Goal: Information Seeking & Learning: Learn about a topic

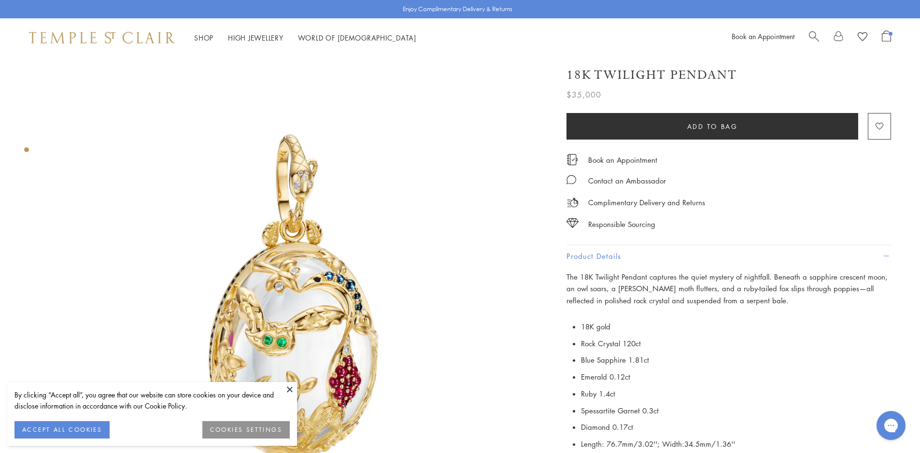
click at [476, 140] on img at bounding box center [295, 304] width 495 height 495
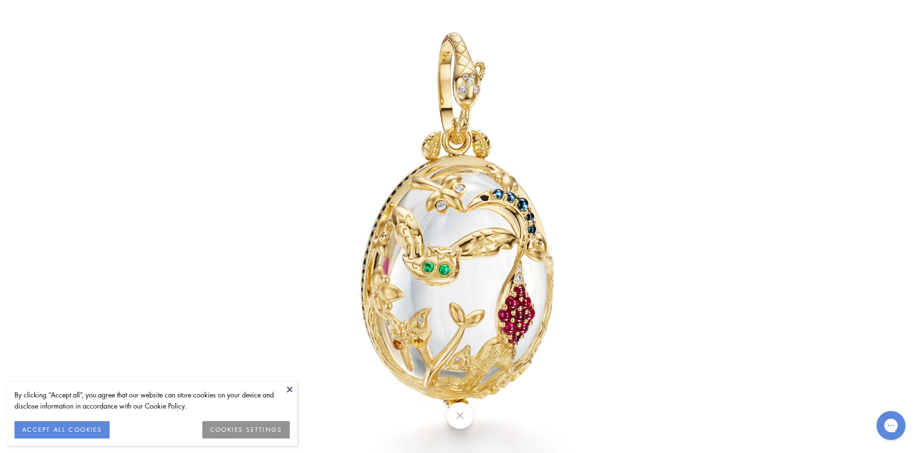
click at [473, 411] on div at bounding box center [460, 415] width 920 height 27
click at [470, 413] on button at bounding box center [460, 415] width 27 height 27
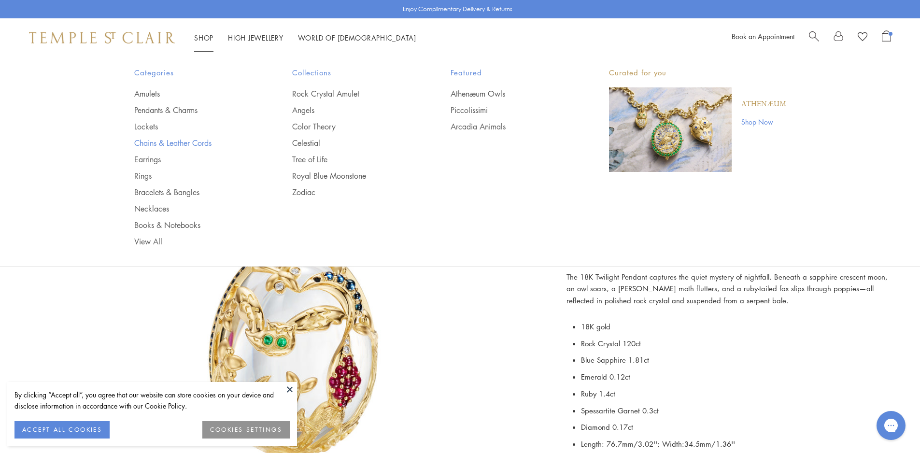
click at [140, 145] on link "Chains & Leather Cords" at bounding box center [194, 143] width 120 height 11
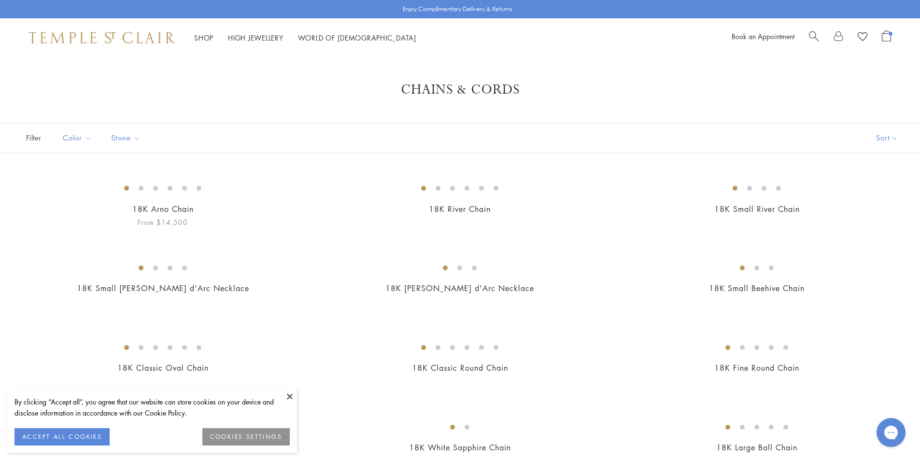
click at [294, 397] on button at bounding box center [290, 396] width 14 height 14
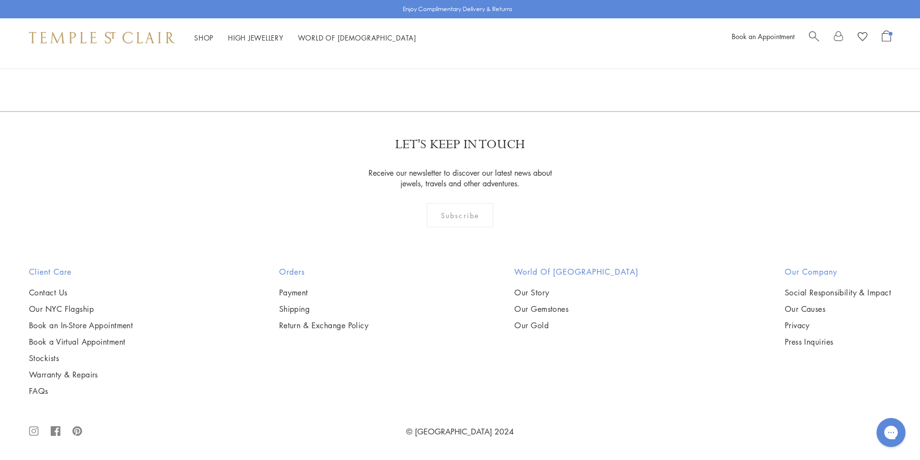
scroll to position [1353, 0]
click at [0, 0] on img at bounding box center [0, 0] width 0 height 0
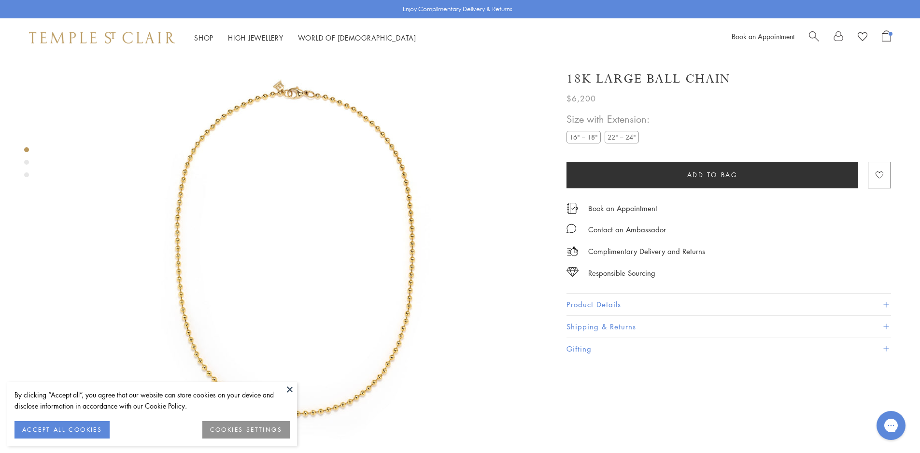
click at [588, 138] on label "16" – 18"" at bounding box center [584, 137] width 34 height 12
click at [616, 301] on button "Product Details" at bounding box center [729, 305] width 325 height 22
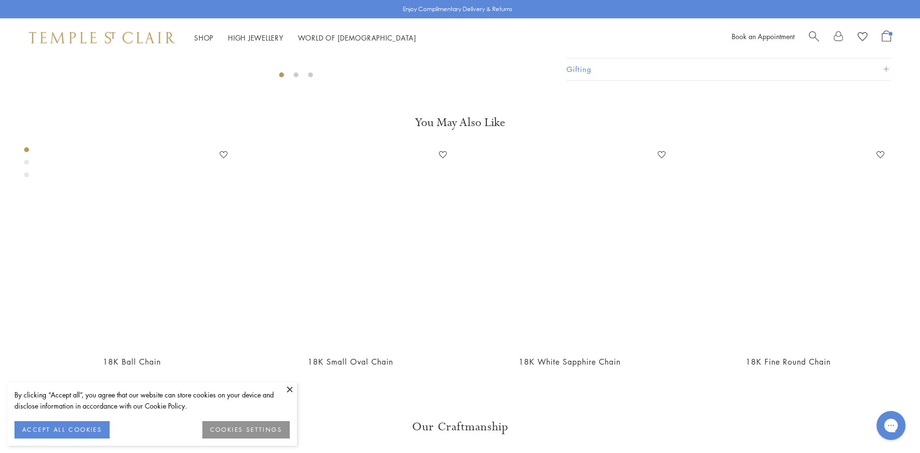
scroll to position [588, 0]
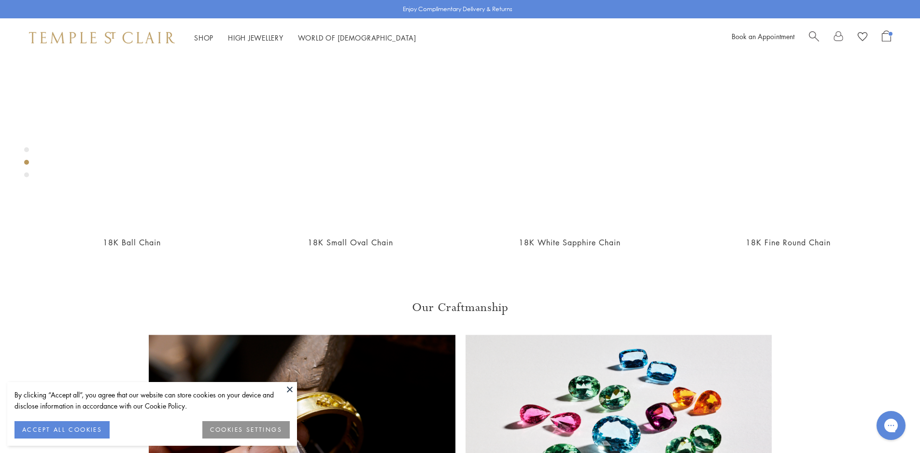
drag, startPoint x: 641, startPoint y: 380, endPoint x: 583, endPoint y: 382, distance: 58.0
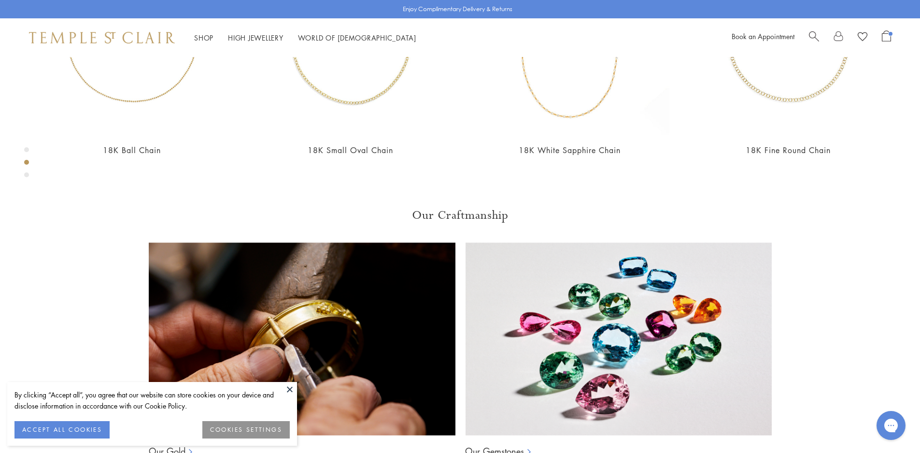
scroll to position [782, 0]
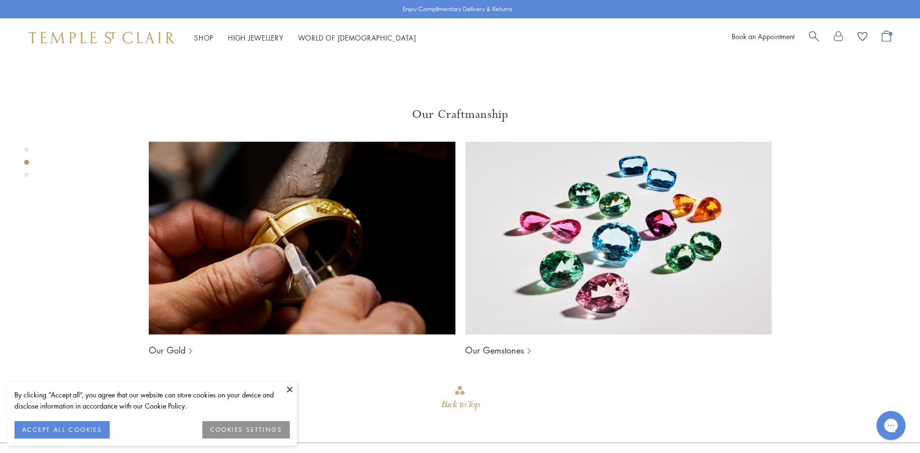
copy span "N88817-3MBC16EX"
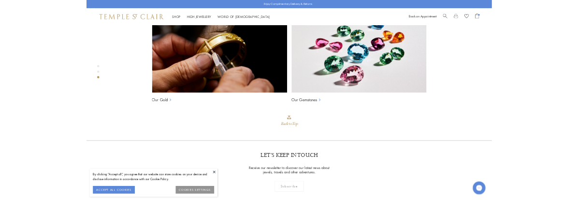
scroll to position [927, 0]
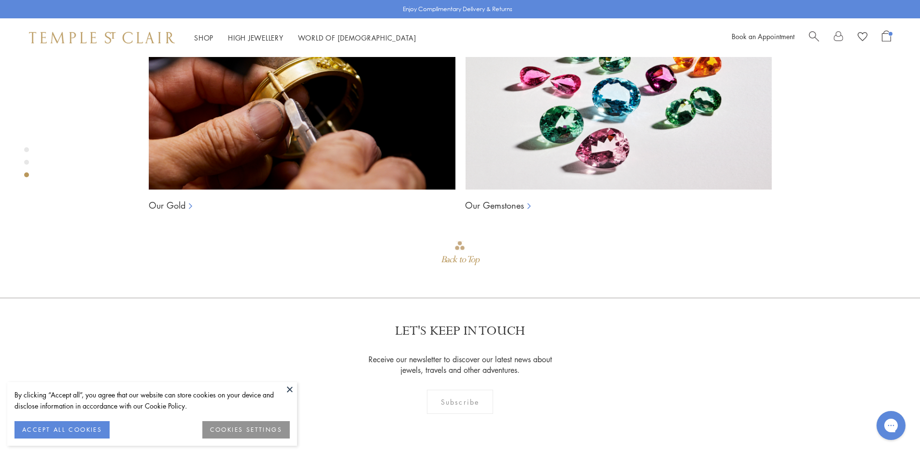
copy span "N88817-3MBC16EX"
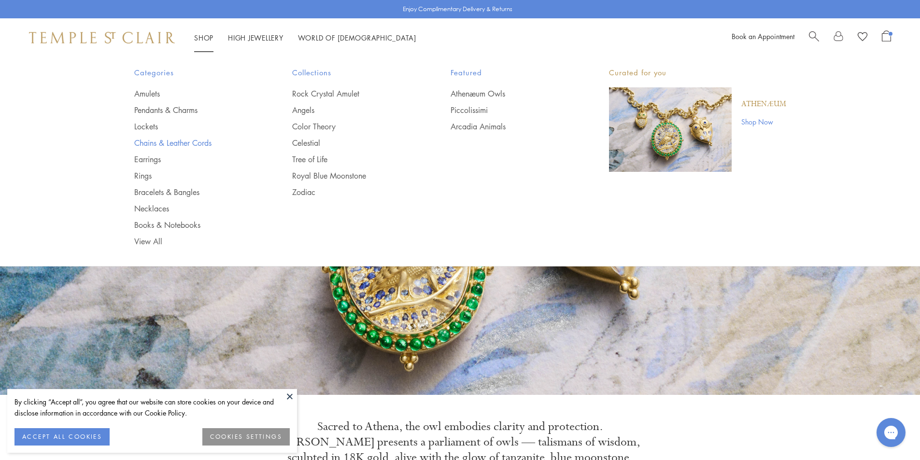
click at [145, 142] on link "Chains & Leather Cords" at bounding box center [194, 143] width 120 height 11
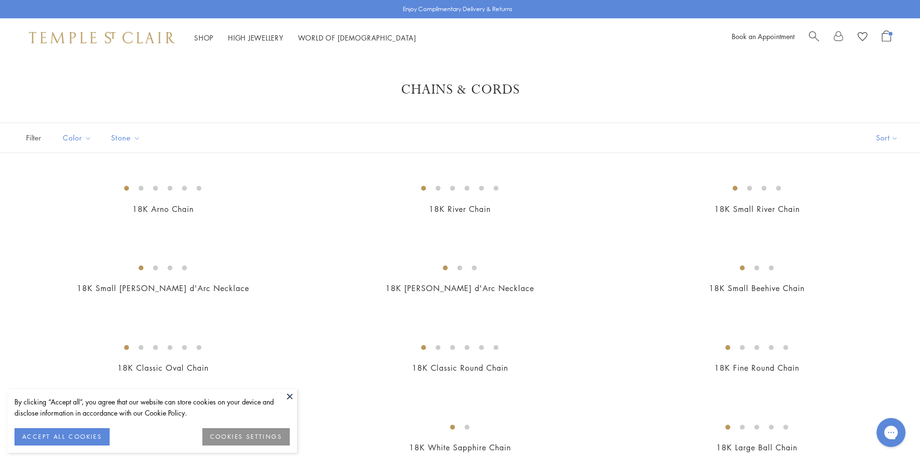
click at [292, 395] on button at bounding box center [290, 396] width 14 height 14
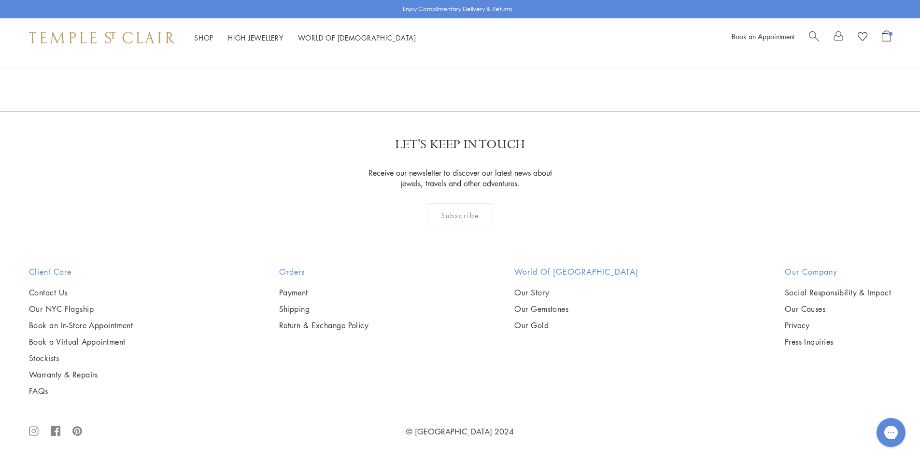
scroll to position [1063, 0]
click at [0, 0] on img at bounding box center [0, 0] width 0 height 0
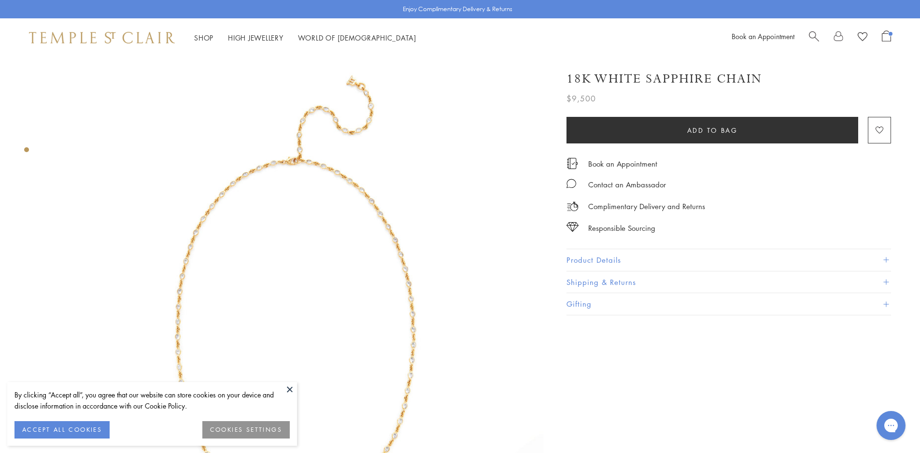
click at [635, 256] on button "Product Details" at bounding box center [729, 260] width 325 height 22
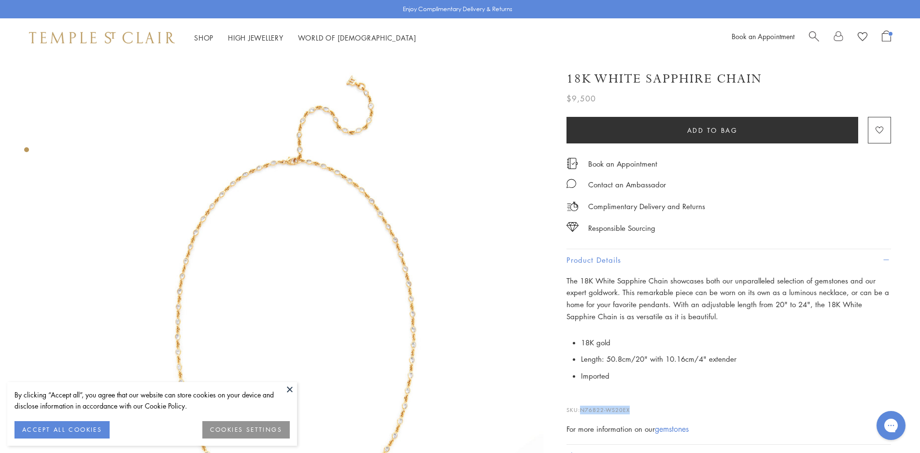
drag, startPoint x: 634, startPoint y: 409, endPoint x: 584, endPoint y: 410, distance: 50.3
click at [584, 410] on p "SKU: N76822-WS20EX" at bounding box center [729, 405] width 325 height 18
copy span "N76822-WS20EX"
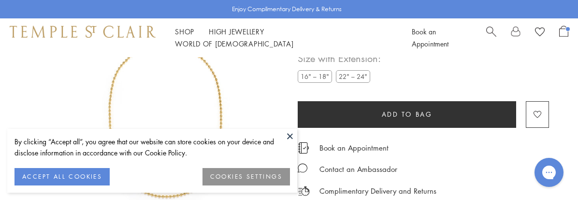
click at [290, 138] on button at bounding box center [290, 136] width 14 height 14
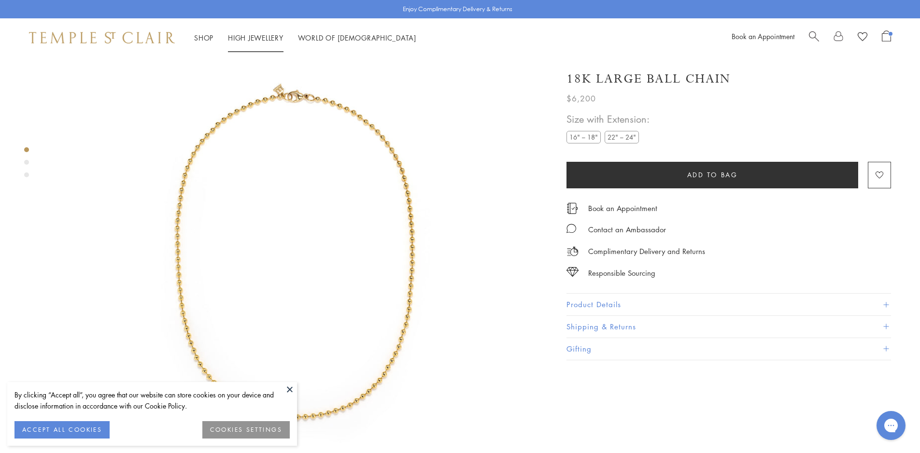
scroll to position [57, 0]
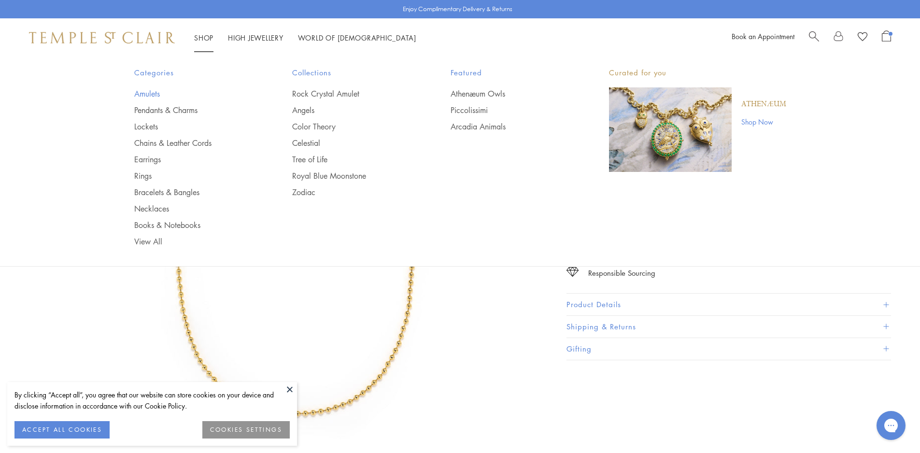
click at [148, 92] on link "Amulets" at bounding box center [194, 93] width 120 height 11
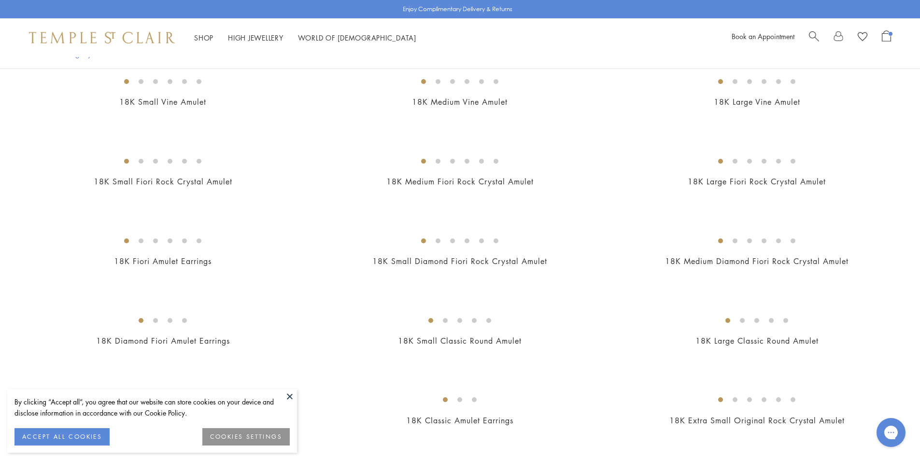
click at [0, 0] on img at bounding box center [0, 0] width 0 height 0
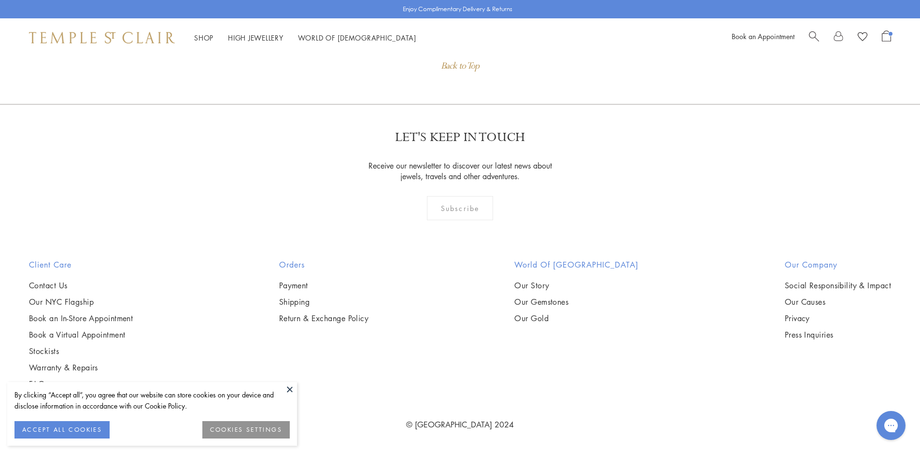
scroll to position [1796, 0]
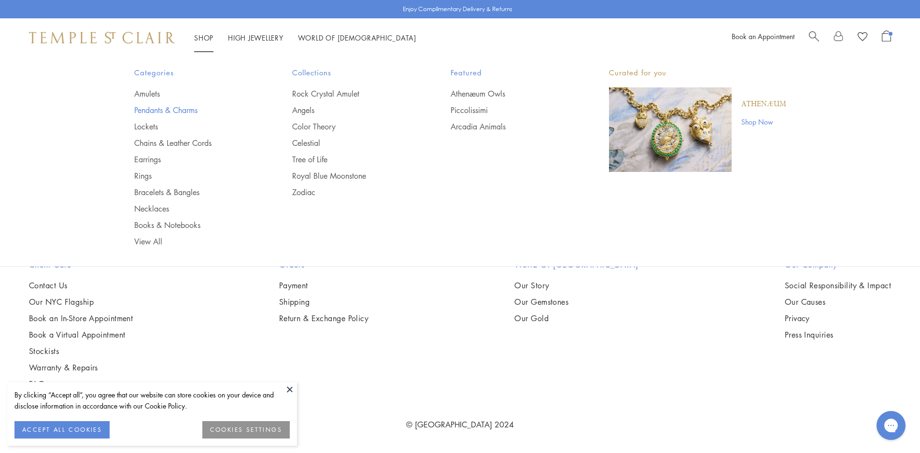
click at [159, 113] on link "Pendants & Charms" at bounding box center [194, 110] width 120 height 11
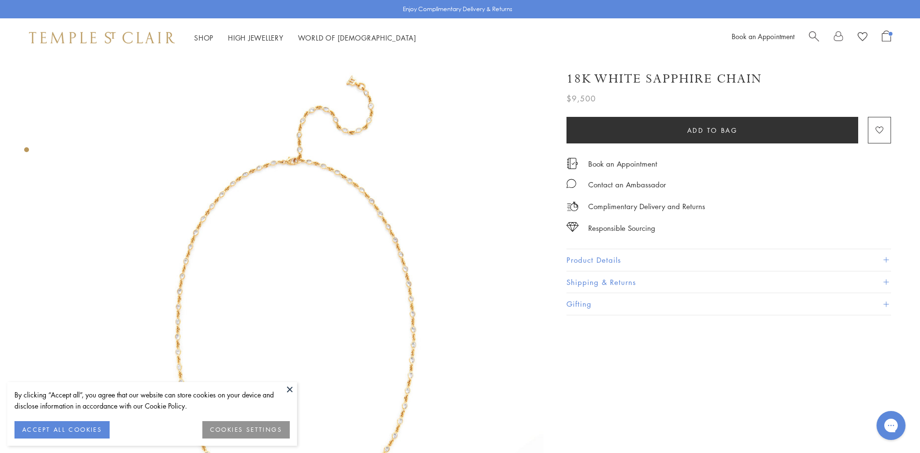
click at [288, 384] on button at bounding box center [290, 389] width 14 height 14
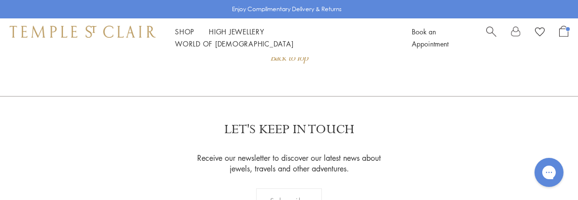
scroll to position [815, 0]
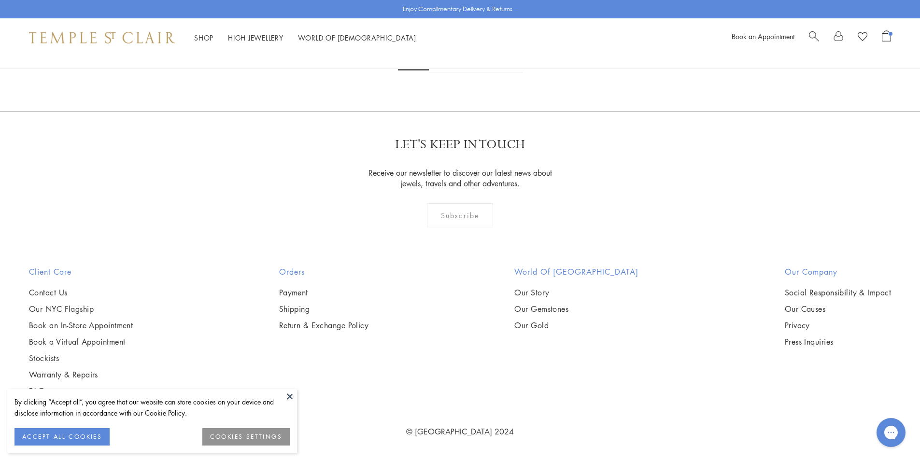
scroll to position [7582, 0]
click at [442, 72] on link "2" at bounding box center [445, 59] width 32 height 27
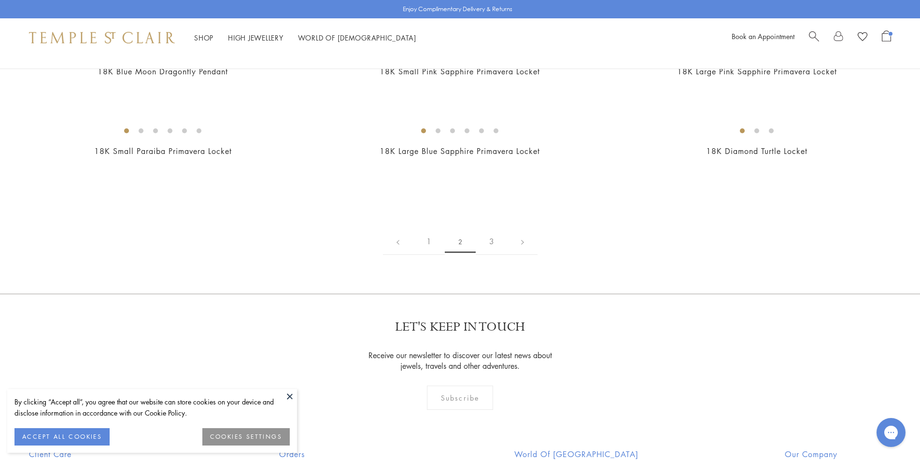
scroll to position [1643, 0]
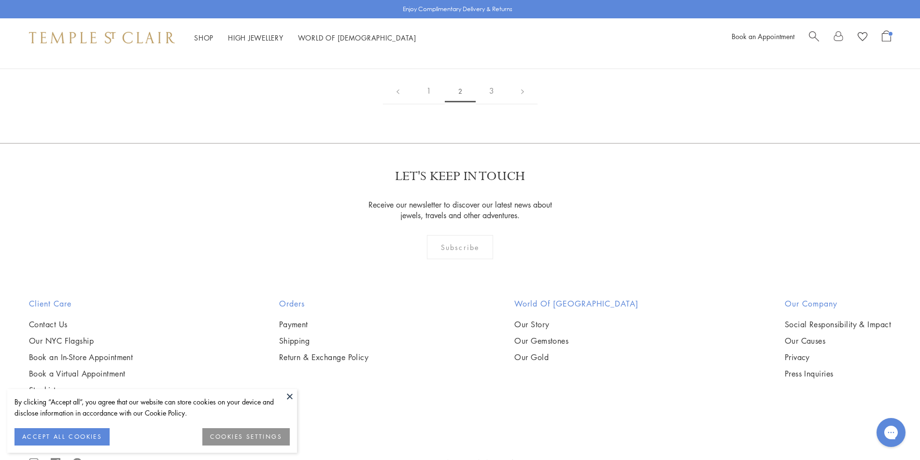
click at [287, 398] on button at bounding box center [290, 396] width 14 height 14
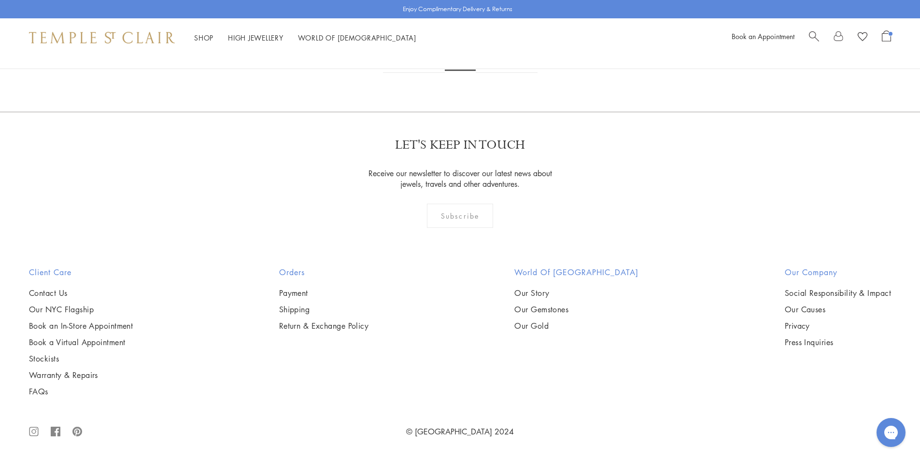
scroll to position [6392, 0]
click at [491, 73] on link "3" at bounding box center [492, 59] width 32 height 27
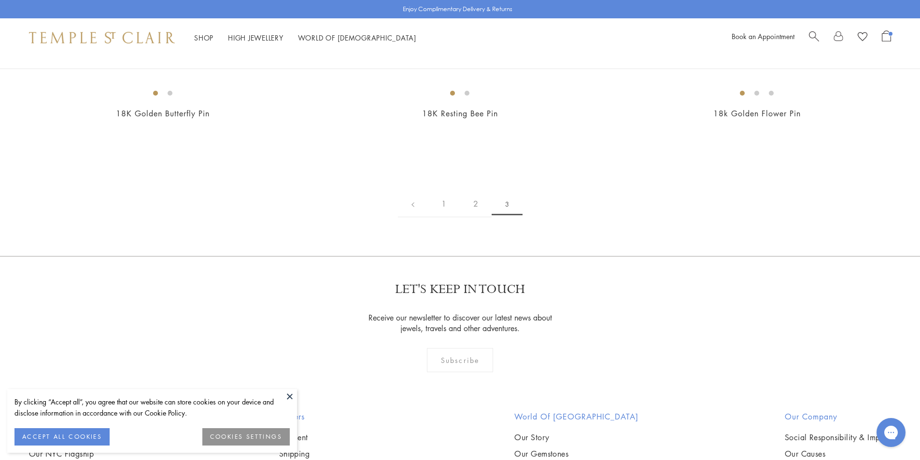
scroll to position [290, 0]
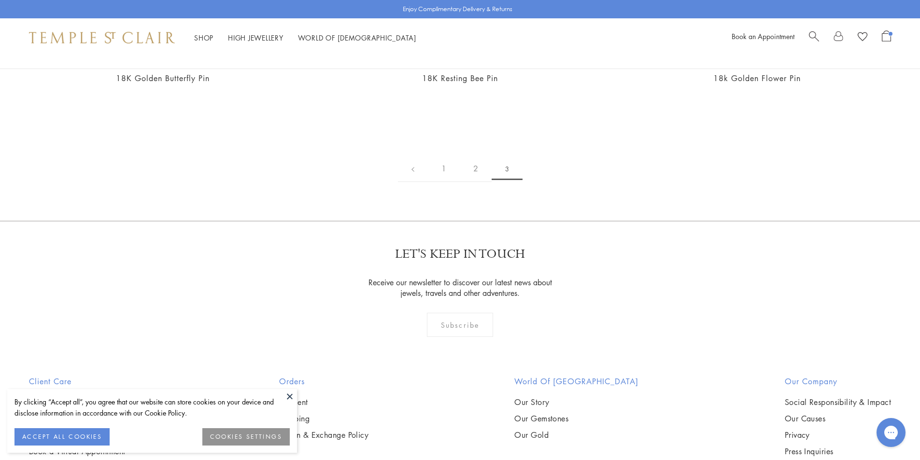
click at [291, 397] on button at bounding box center [290, 396] width 14 height 14
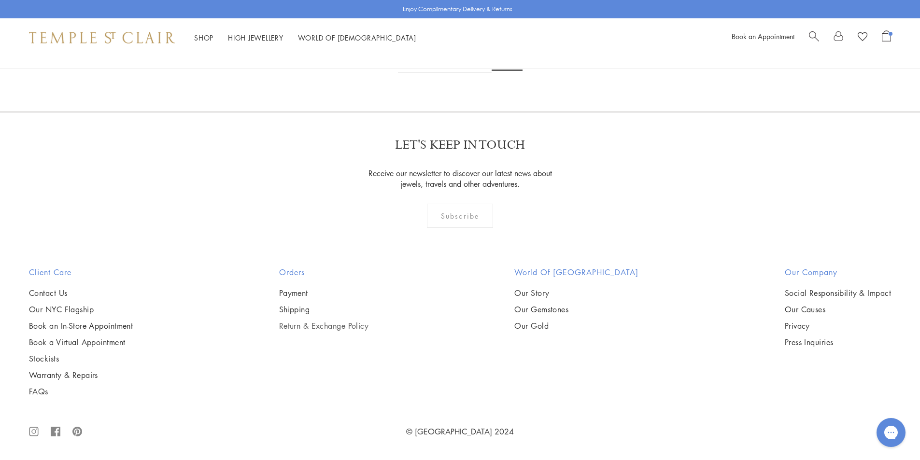
scroll to position [1159, 0]
click at [446, 73] on link "1" at bounding box center [444, 59] width 32 height 27
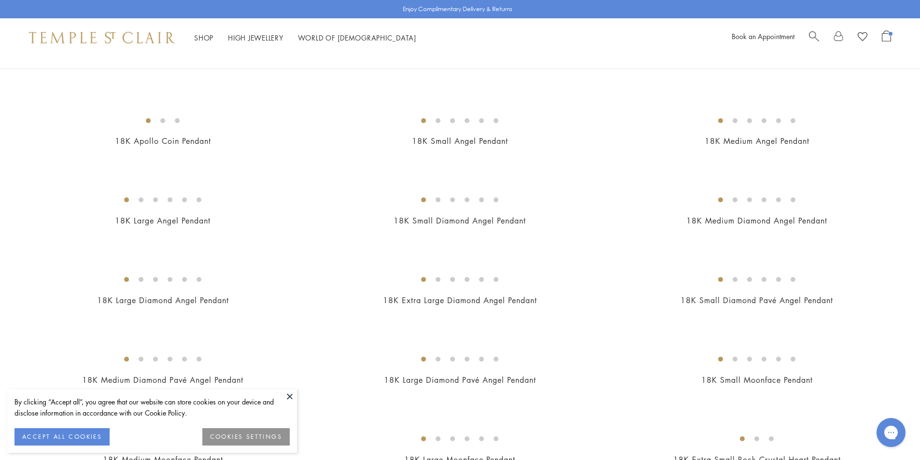
click at [290, 394] on button at bounding box center [290, 396] width 14 height 14
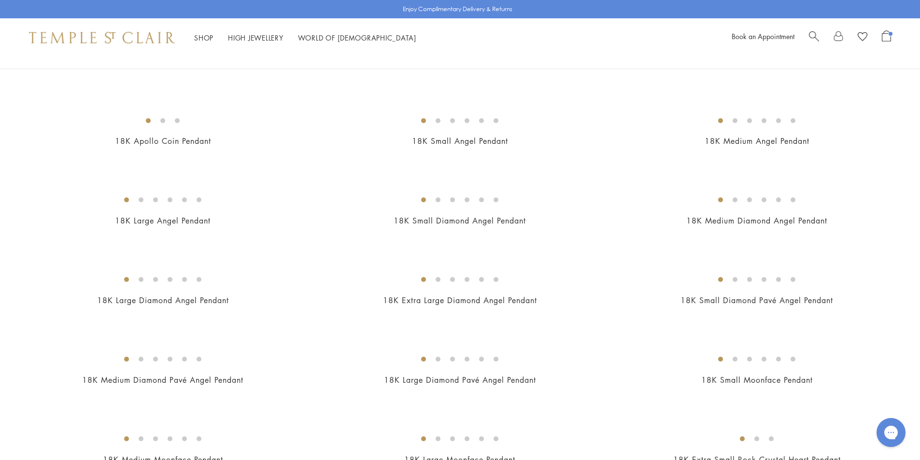
click at [0, 0] on img at bounding box center [0, 0] width 0 height 0
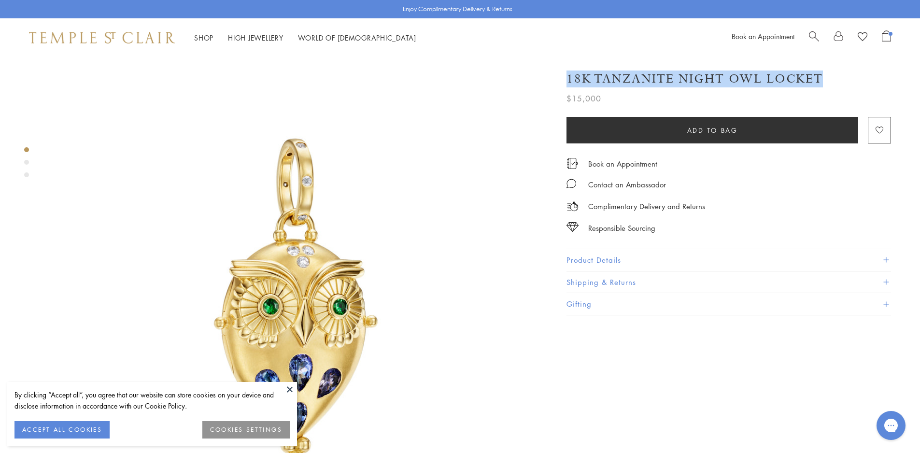
drag, startPoint x: 831, startPoint y: 80, endPoint x: 826, endPoint y: 76, distance: 6.5
click at [826, 76] on div "18K Tanzanite Night Owl Locket" at bounding box center [729, 79] width 325 height 17
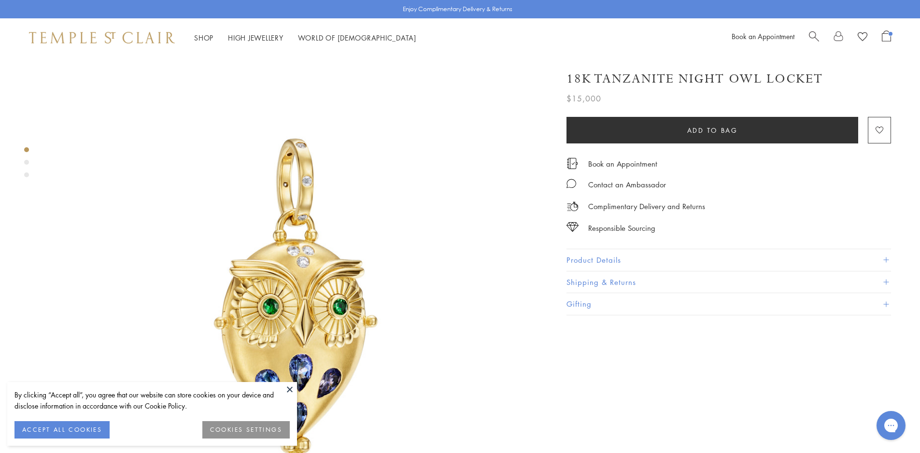
drag, startPoint x: 796, startPoint y: 76, endPoint x: 646, endPoint y: 70, distance: 149.9
click at [646, 70] on div "18K Tanzanite Night Owl Locket $15,000 The 18K Tanzanite Night Owl Locket is a …" at bounding box center [729, 83] width 325 height 44
click at [644, 77] on h1 "18K Tanzanite Night Owl Locket" at bounding box center [695, 79] width 257 height 17
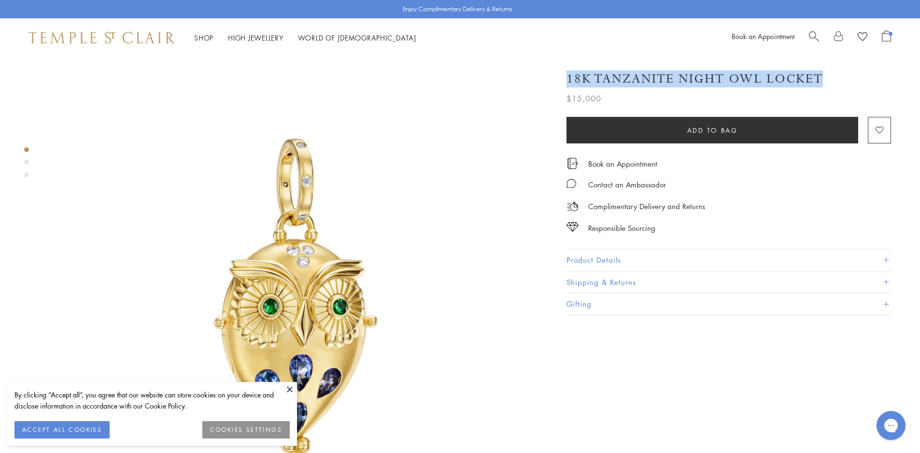
click at [644, 77] on h1 "18K Tanzanite Night Owl Locket" at bounding box center [695, 79] width 257 height 17
copy div "18K Tanzanite Night Owl Locket"
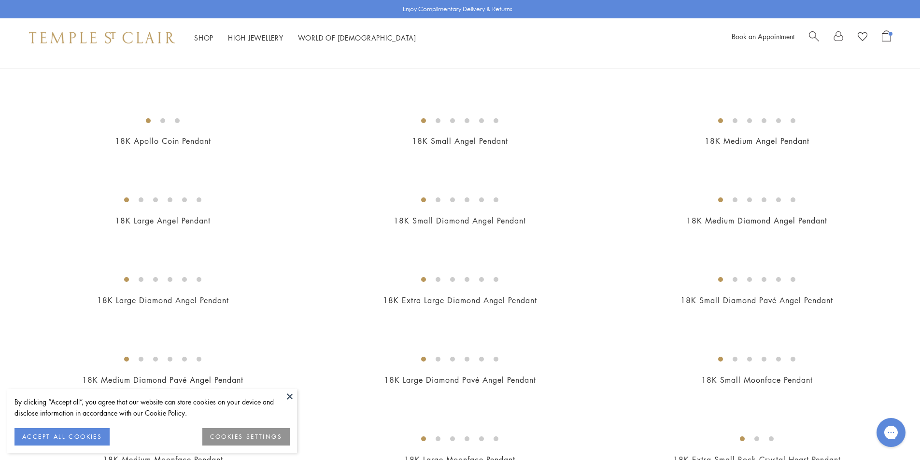
click at [0, 0] on img at bounding box center [0, 0] width 0 height 0
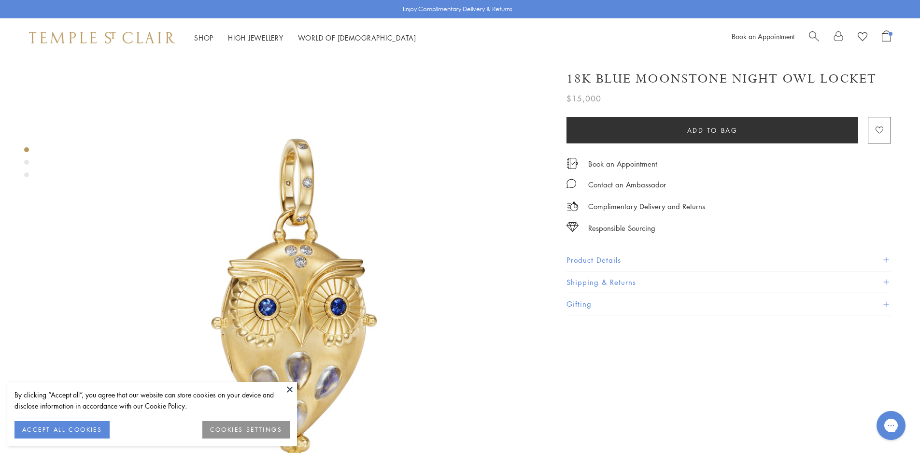
click at [630, 258] on button "Product Details" at bounding box center [729, 260] width 325 height 22
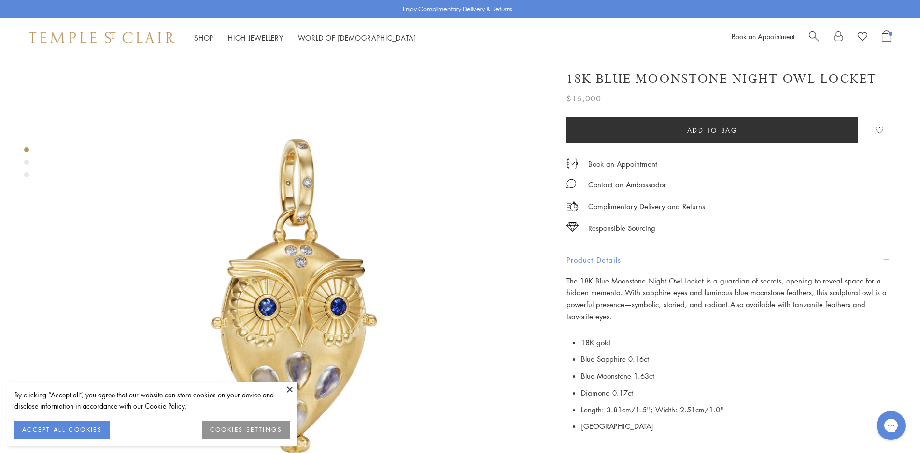
drag, startPoint x: 879, startPoint y: 73, endPoint x: 570, endPoint y: 76, distance: 309.7
click at [570, 76] on div "18K Blue Moonstone Night Owl Locket" at bounding box center [729, 79] width 325 height 17
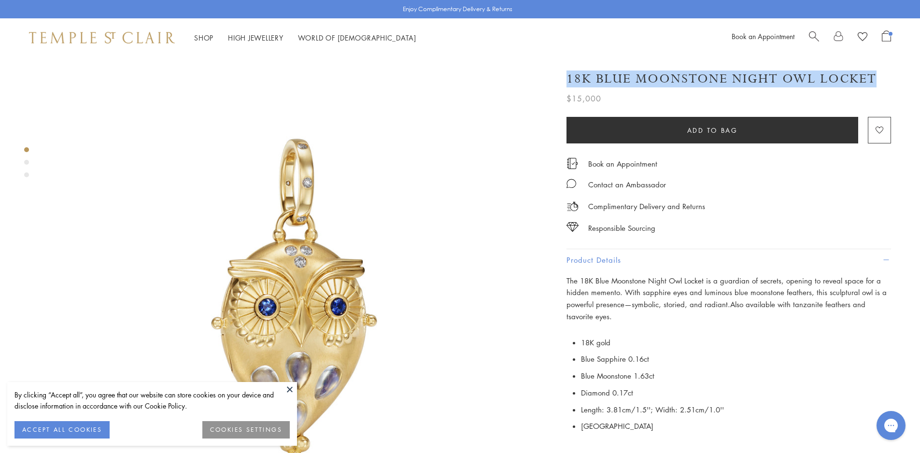
drag, startPoint x: 876, startPoint y: 77, endPoint x: 856, endPoint y: 78, distance: 19.9
click at [881, 79] on div "18K Blue Moonstone Night Owl Locket" at bounding box center [729, 79] width 325 height 17
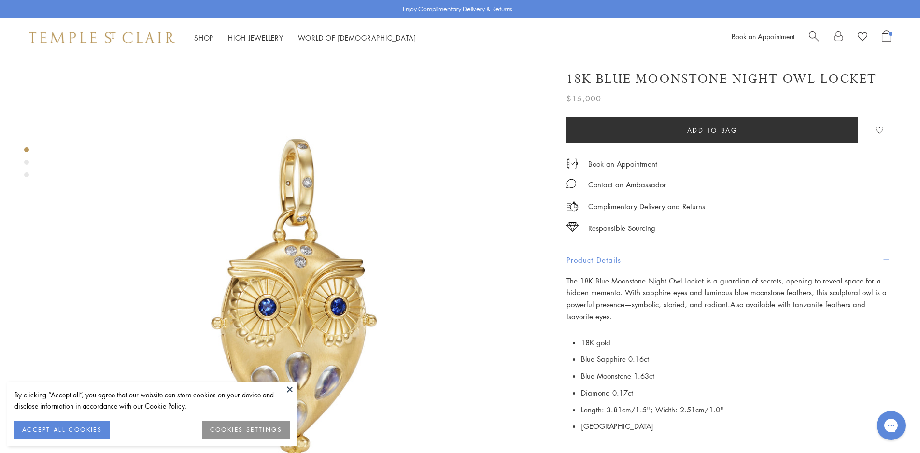
drag, startPoint x: 855, startPoint y: 77, endPoint x: 645, endPoint y: 77, distance: 210.1
click at [645, 77] on h1 "18K Blue Moonstone Night Owl Locket" at bounding box center [722, 79] width 310 height 17
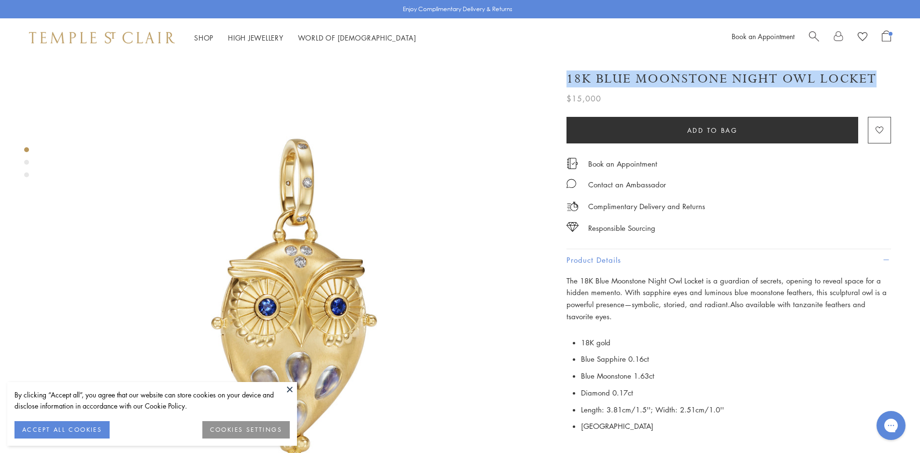
click at [644, 77] on h1 "18K Blue Moonstone Night Owl Locket" at bounding box center [722, 79] width 310 height 17
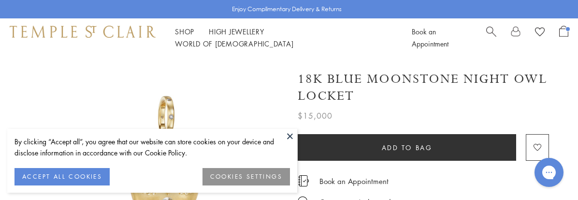
click at [289, 136] on button at bounding box center [290, 136] width 14 height 14
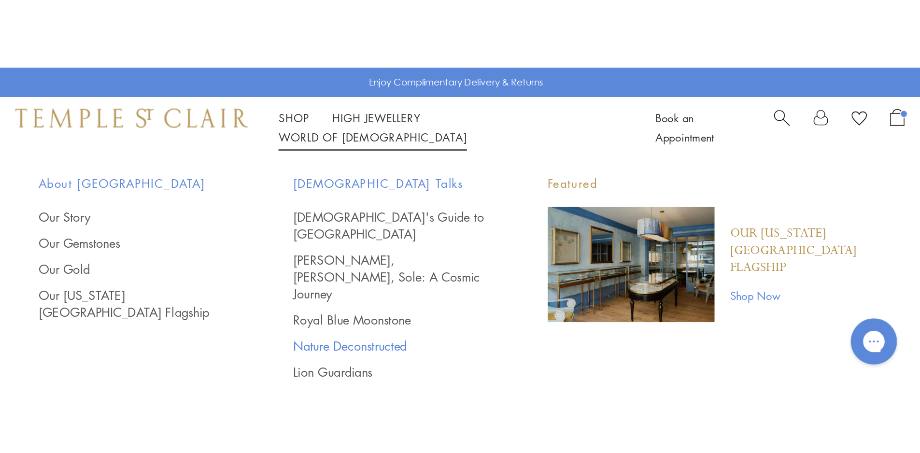
scroll to position [628, 0]
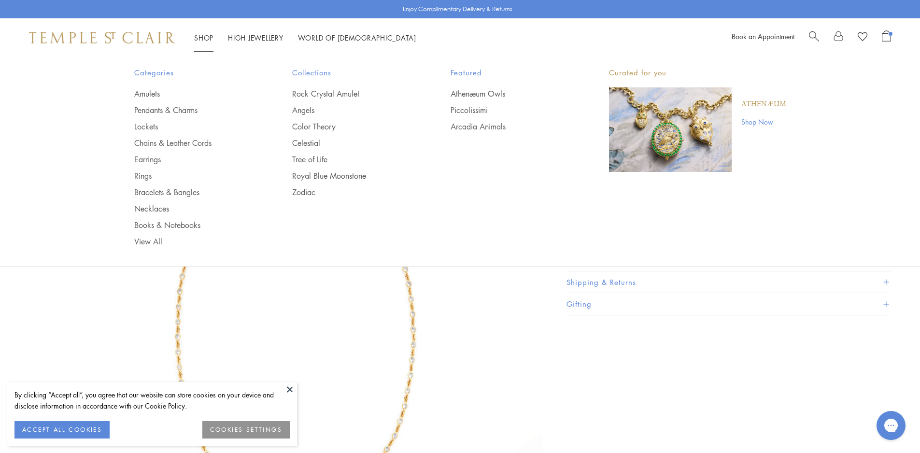
click at [201, 35] on link "Shop Shop" at bounding box center [203, 38] width 19 height 10
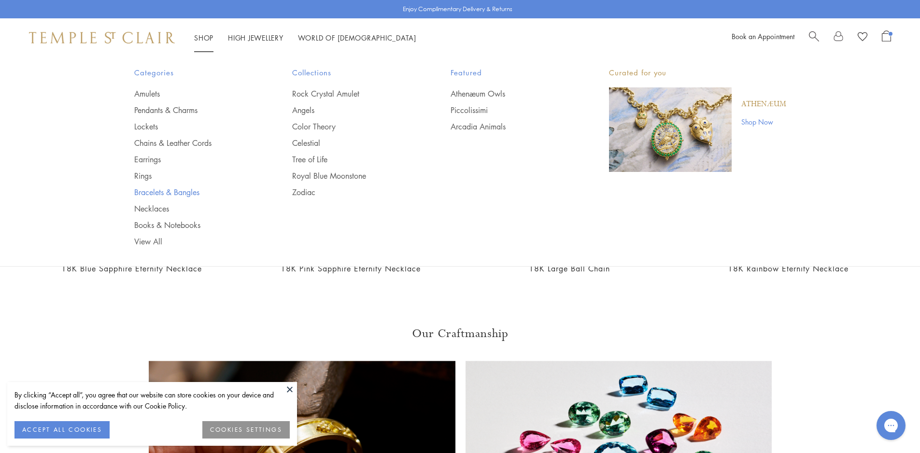
scroll to position [725, 0]
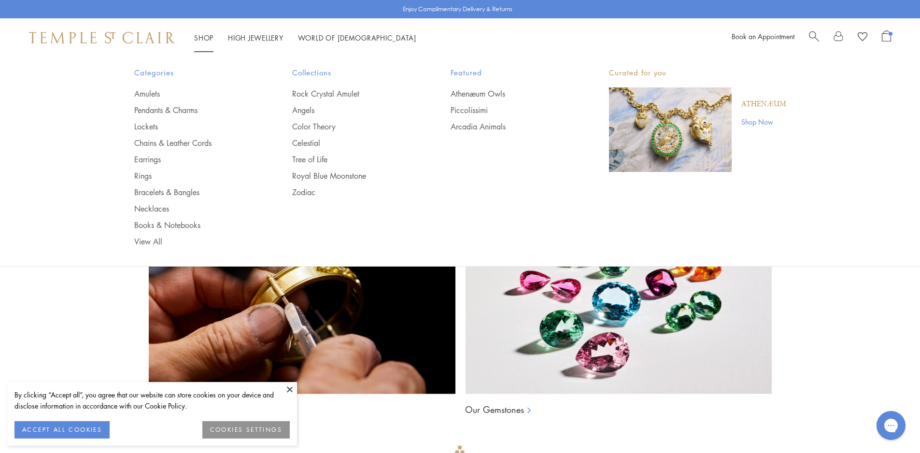
click at [200, 39] on link "Shop Shop" at bounding box center [203, 38] width 19 height 10
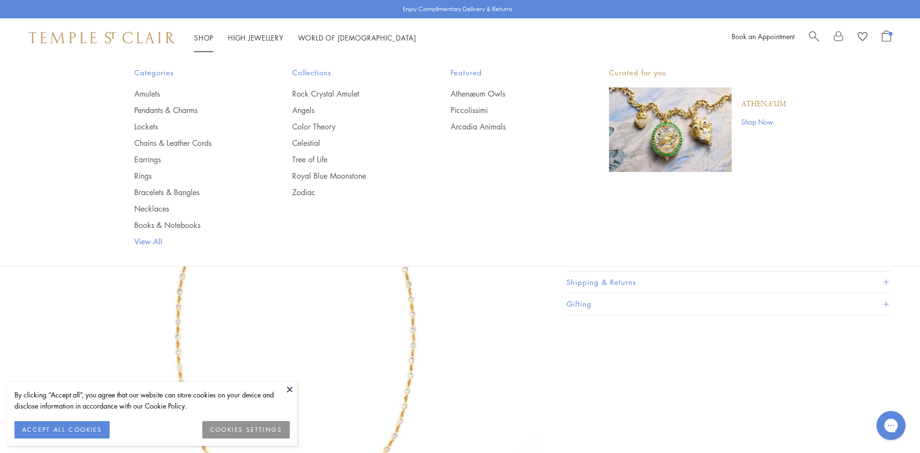
click at [152, 243] on link "View All" at bounding box center [194, 241] width 120 height 11
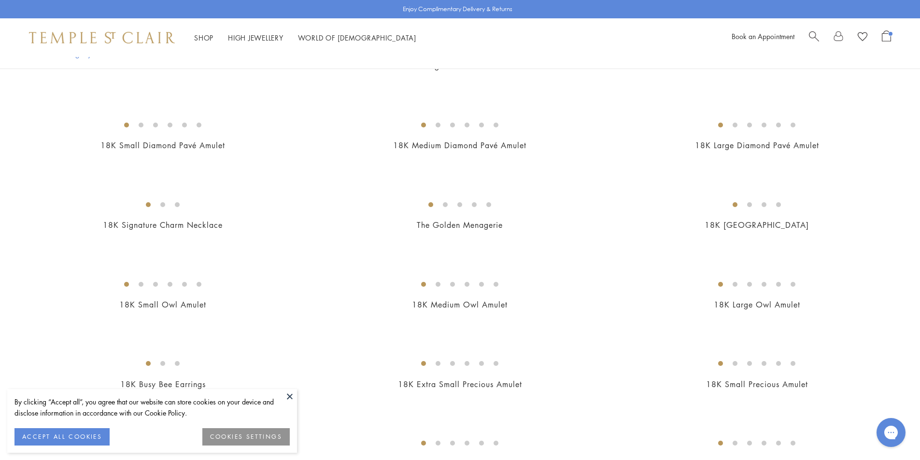
click at [286, 398] on button at bounding box center [290, 396] width 14 height 14
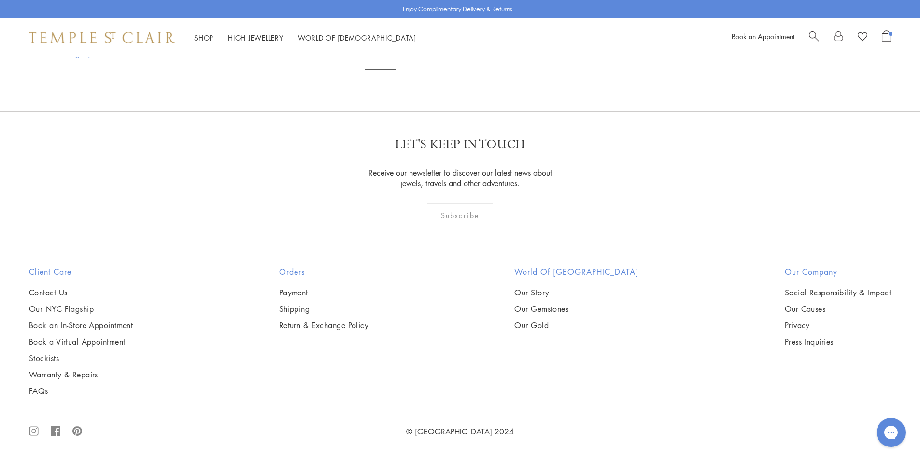
scroll to position [9359, 0]
click at [43, 392] on link "FAQs" at bounding box center [81, 391] width 104 height 11
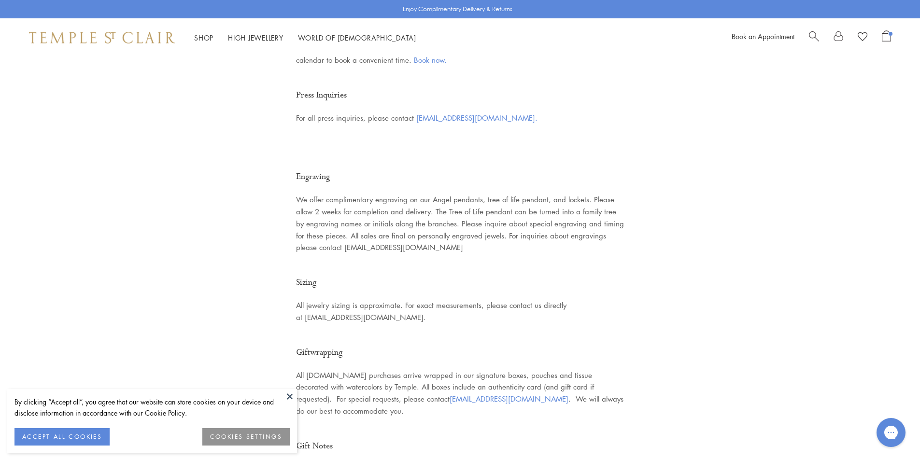
scroll to position [531, 0]
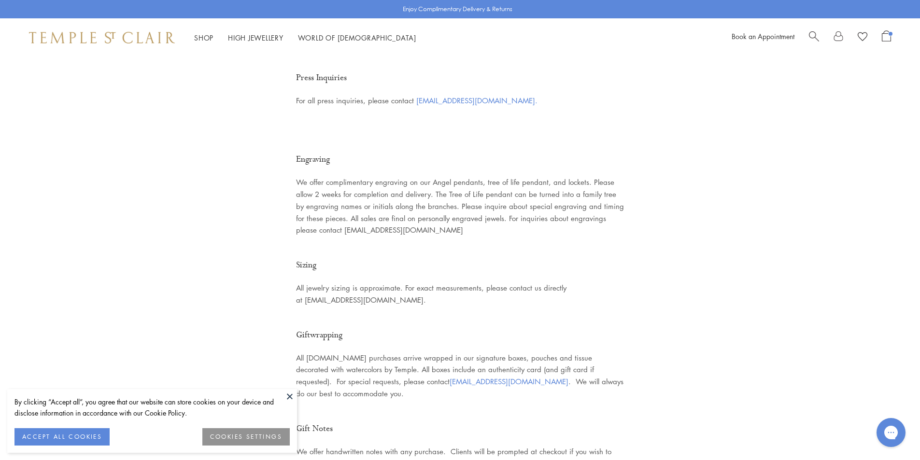
click at [288, 399] on button at bounding box center [290, 396] width 14 height 14
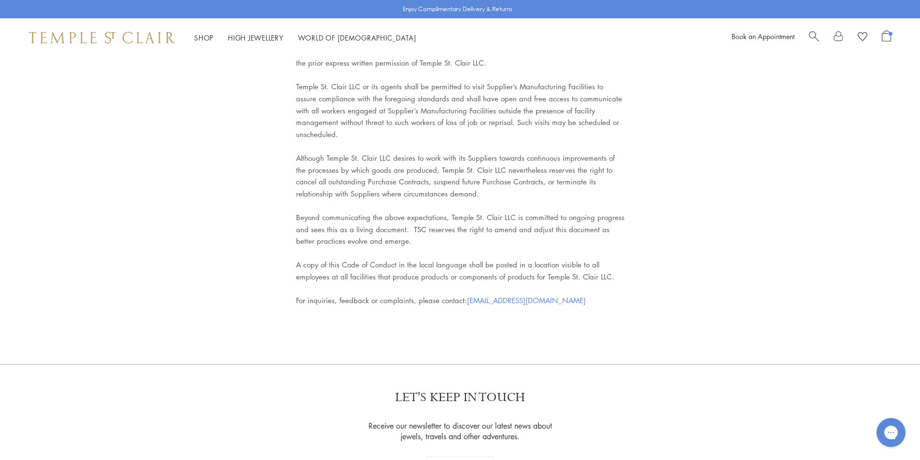
scroll to position [4341, 0]
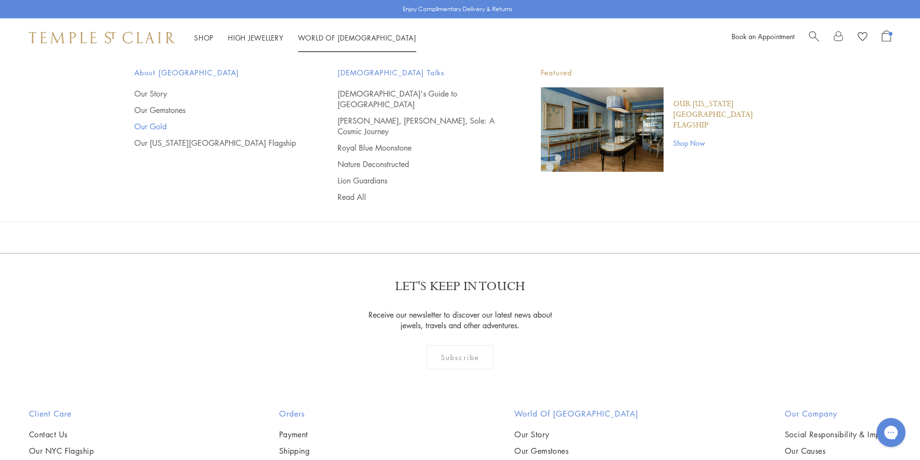
click at [160, 128] on link "Our Gold" at bounding box center [216, 126] width 165 height 11
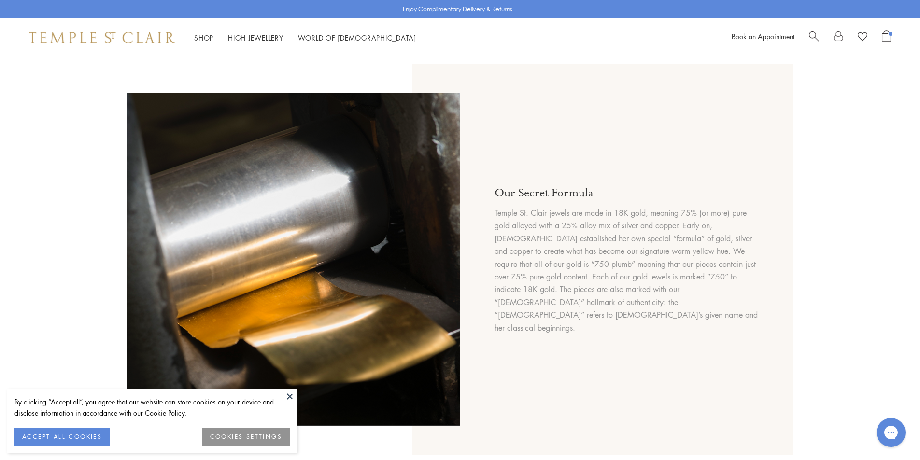
scroll to position [297, 0]
